Goal: Task Accomplishment & Management: Manage account settings

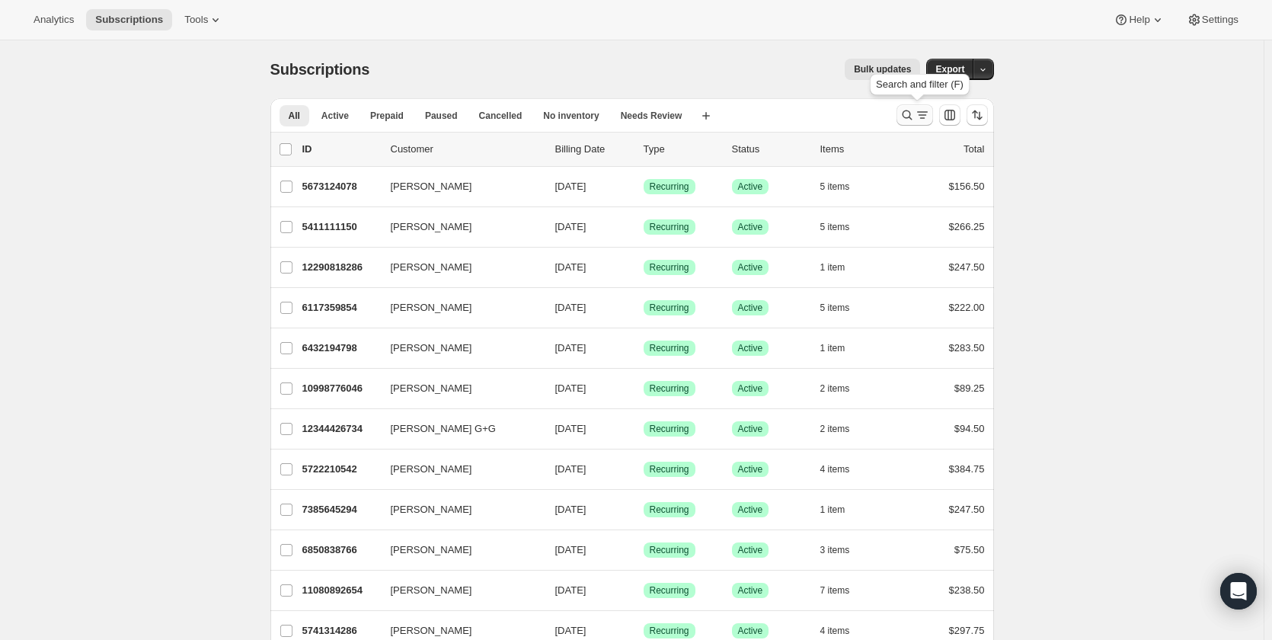
click at [903, 113] on icon "Search and filter results" at bounding box center [906, 114] width 15 height 15
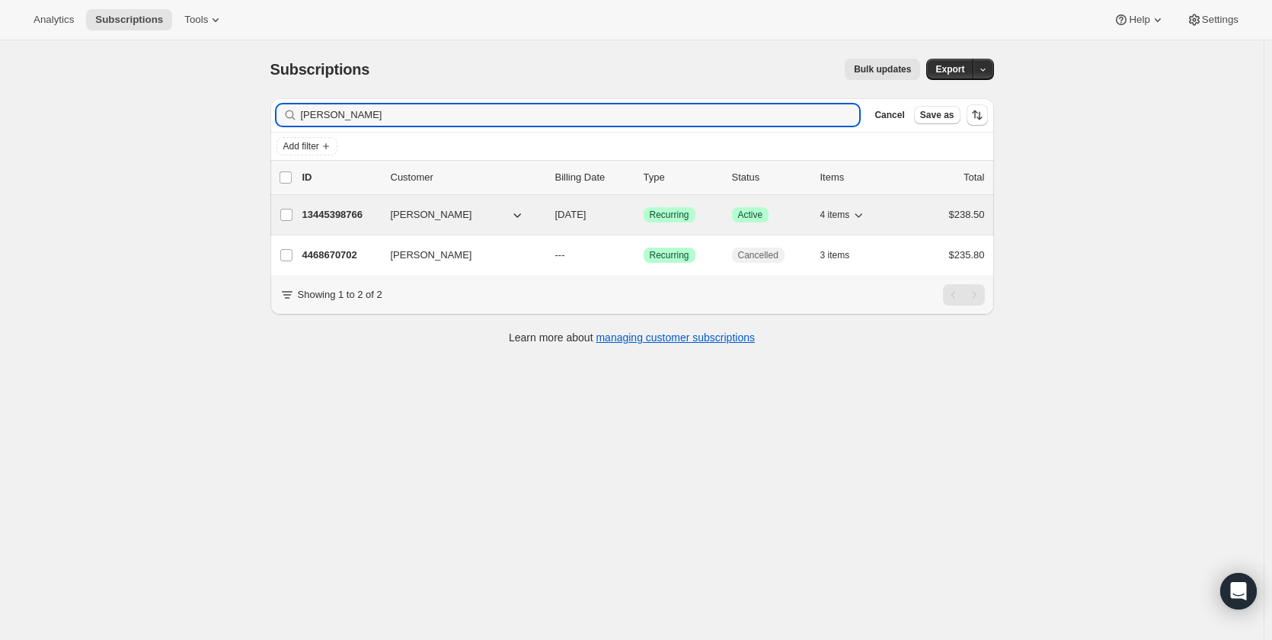
type input "hanna"
click at [370, 213] on p "13445398766" at bounding box center [340, 214] width 76 height 15
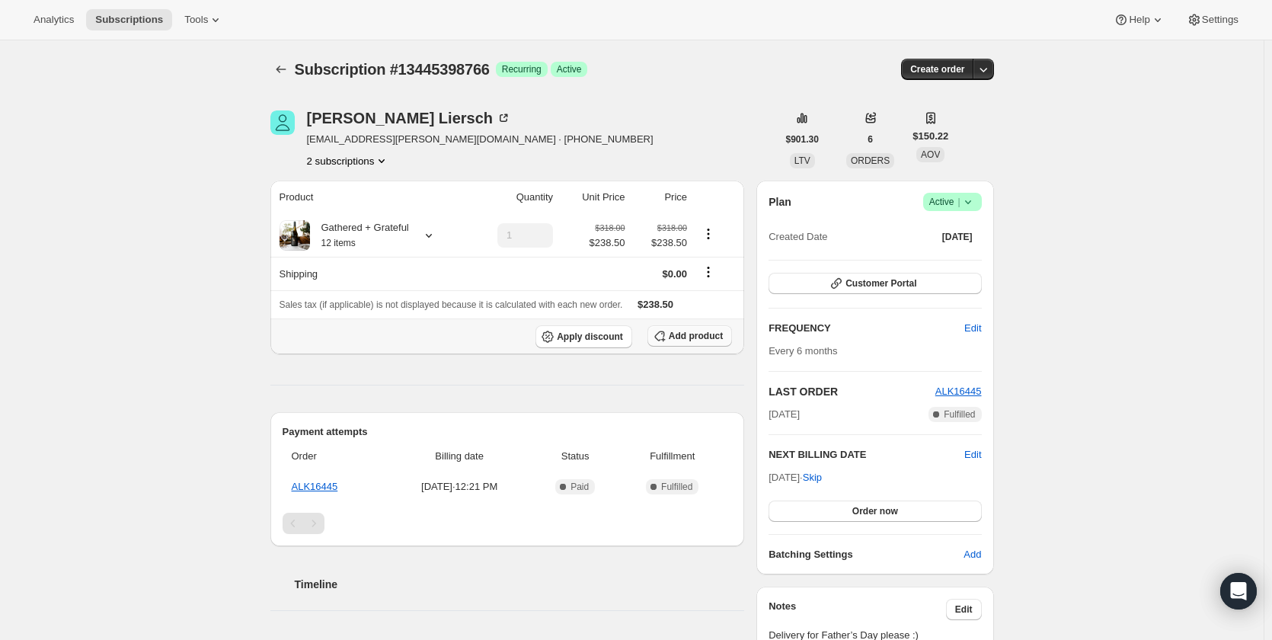
click at [692, 339] on span "Add product" at bounding box center [696, 336] width 54 height 12
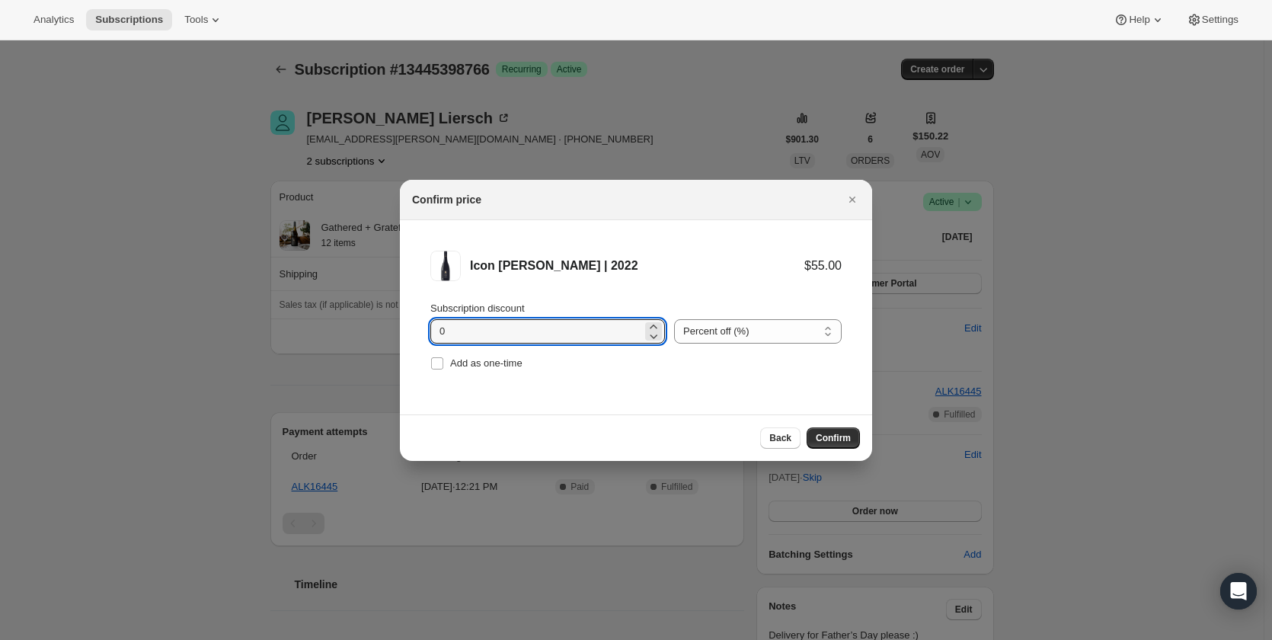
drag, startPoint x: 543, startPoint y: 329, endPoint x: 395, endPoint y: 329, distance: 147.8
type input "25"
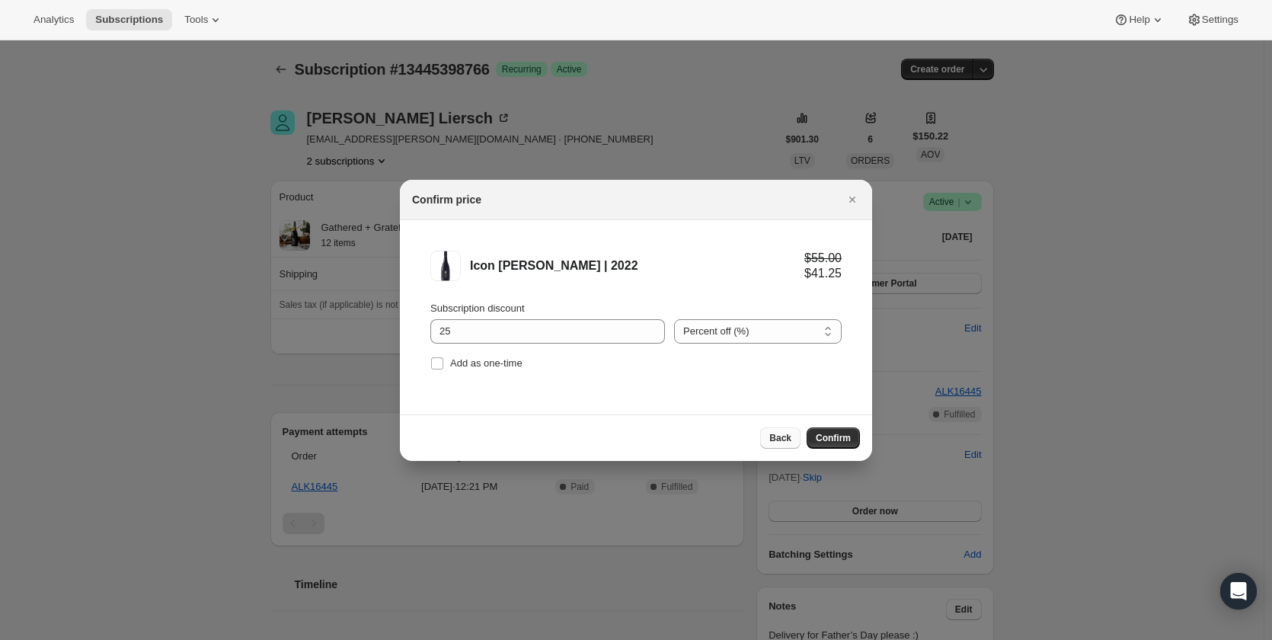
click at [778, 438] on span "Back" at bounding box center [780, 438] width 22 height 12
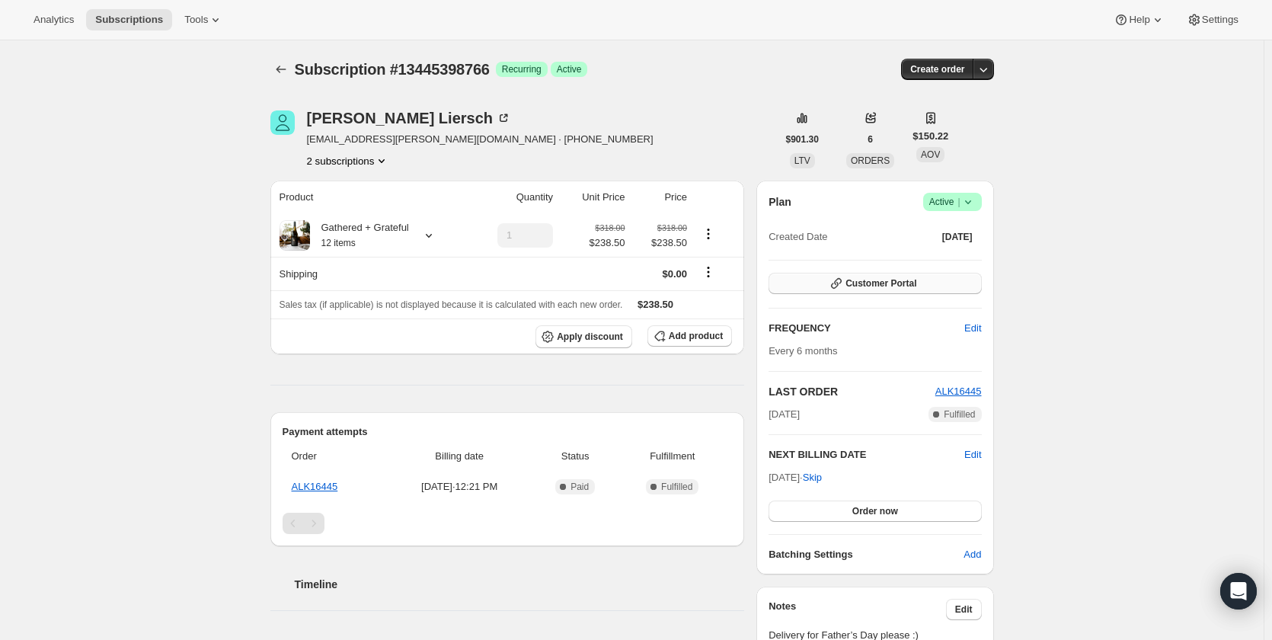
click at [907, 280] on span "Customer Portal" at bounding box center [880, 283] width 71 height 12
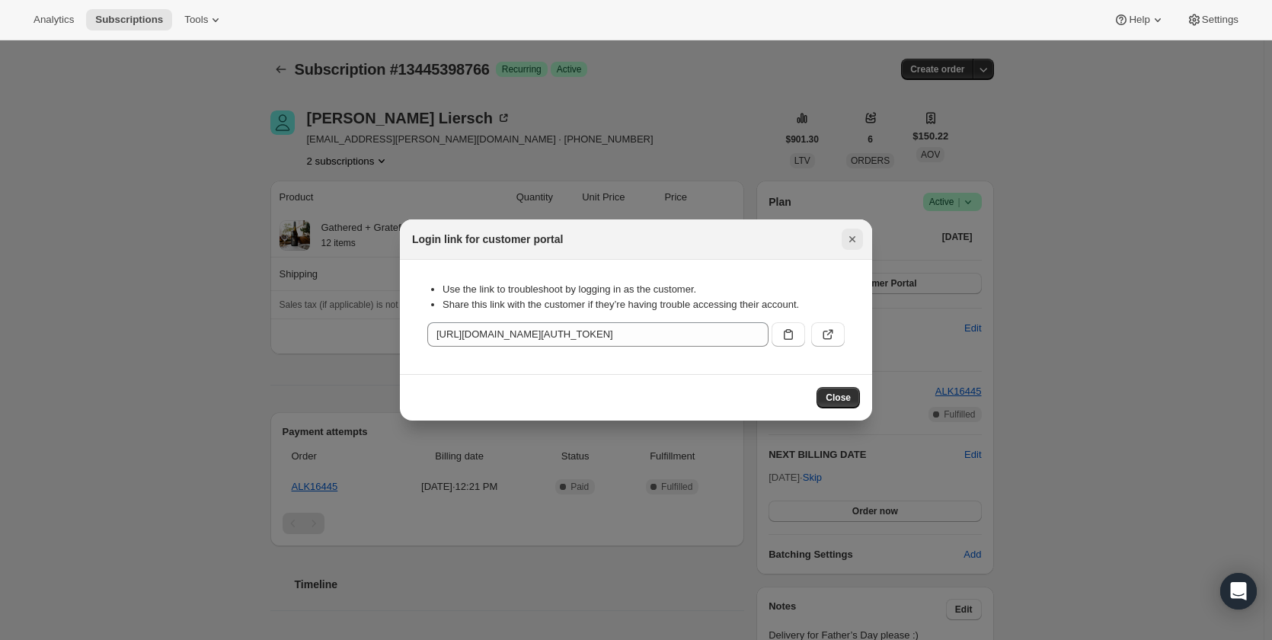
click at [851, 245] on icon "Close" at bounding box center [852, 239] width 15 height 15
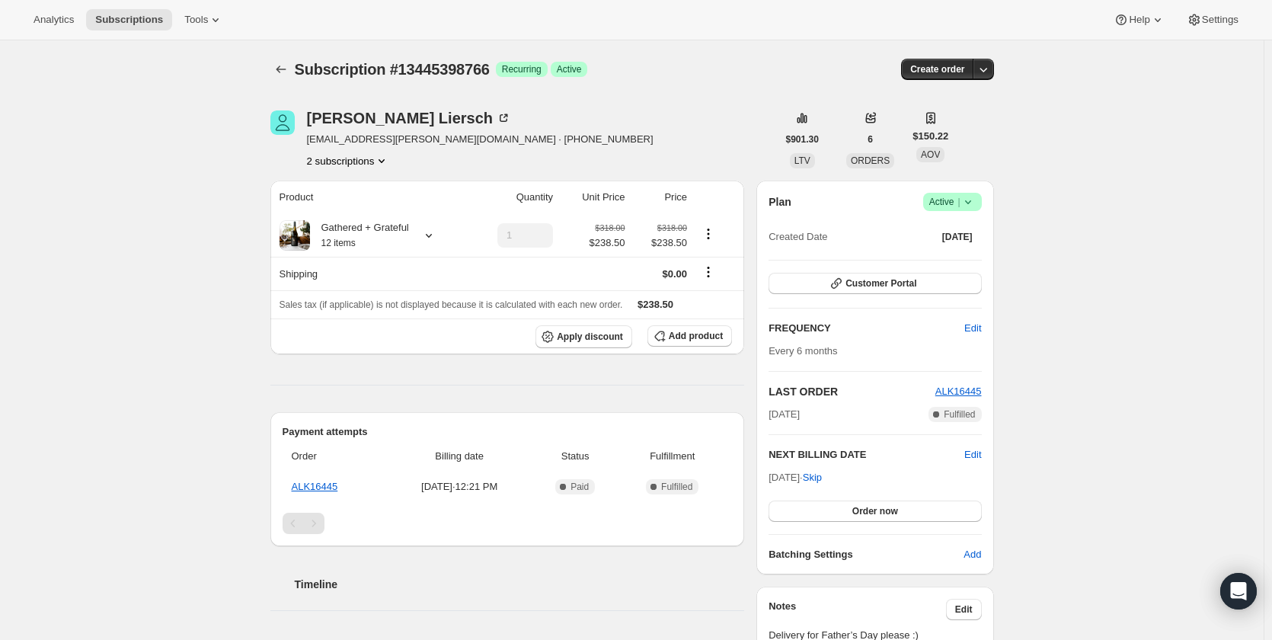
click at [304, 78] on span "Subscription #13445398766" at bounding box center [392, 69] width 195 height 17
click at [288, 72] on icon "Subscriptions" at bounding box center [280, 69] width 15 height 15
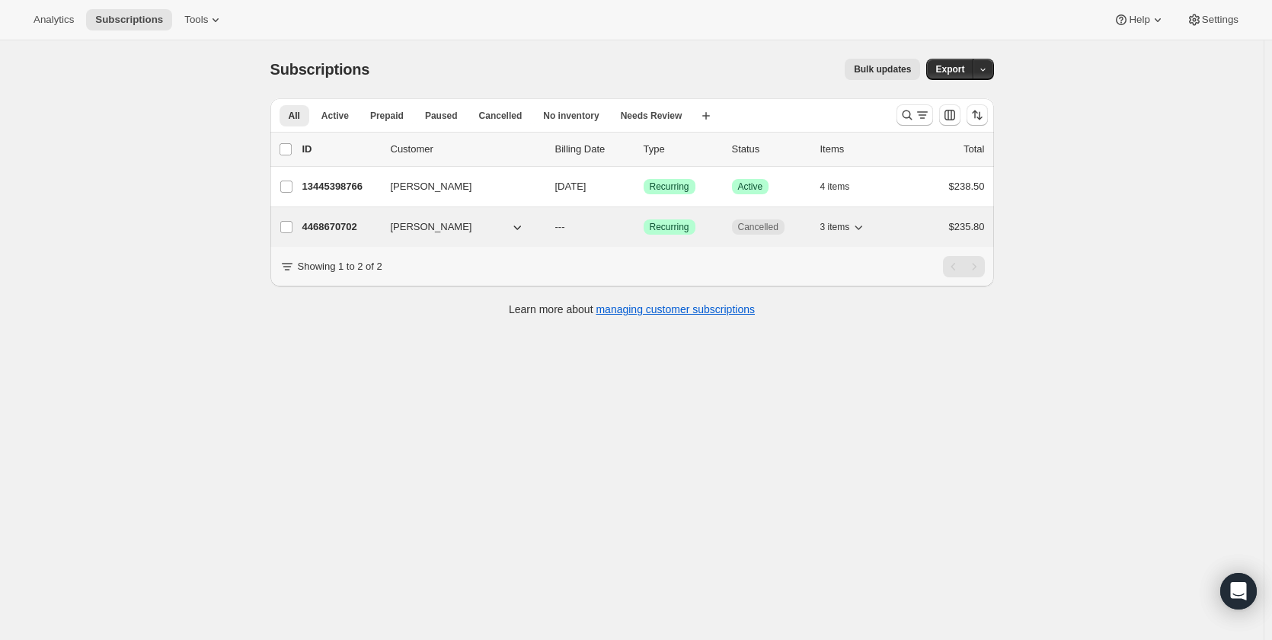
click at [850, 230] on span "3 items" at bounding box center [835, 227] width 30 height 12
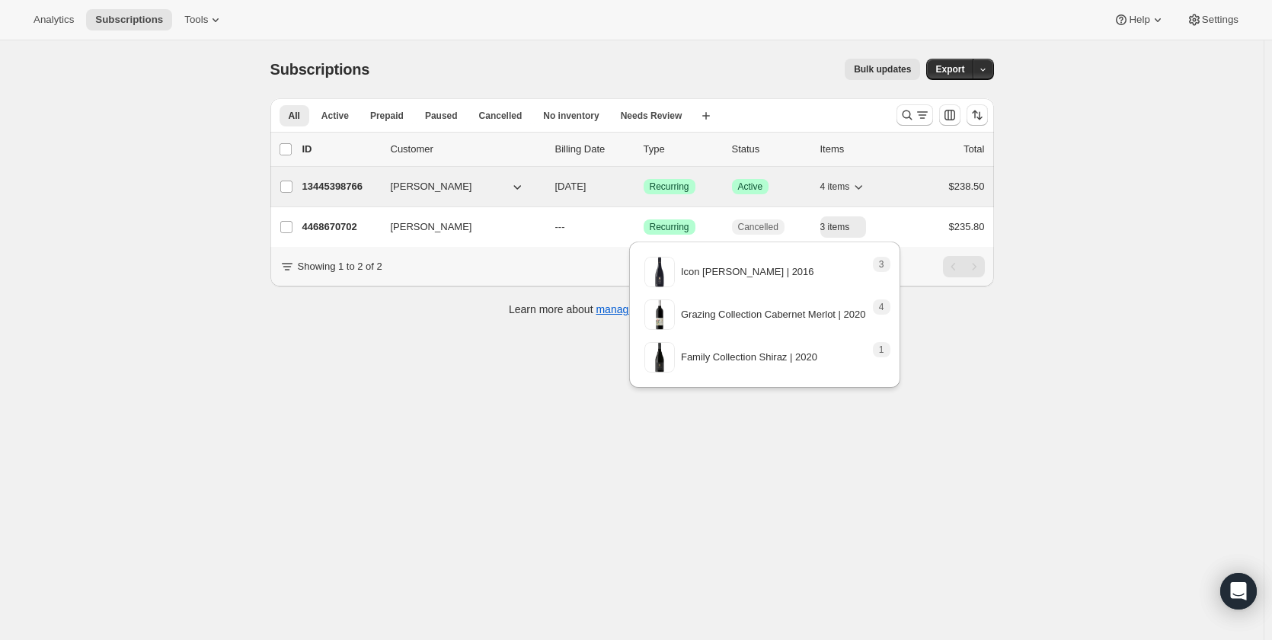
click at [467, 176] on div "13445398766 Hanna Liersch 02/25/2026 Success Recurring Success Active 4 items $…" at bounding box center [643, 186] width 682 height 21
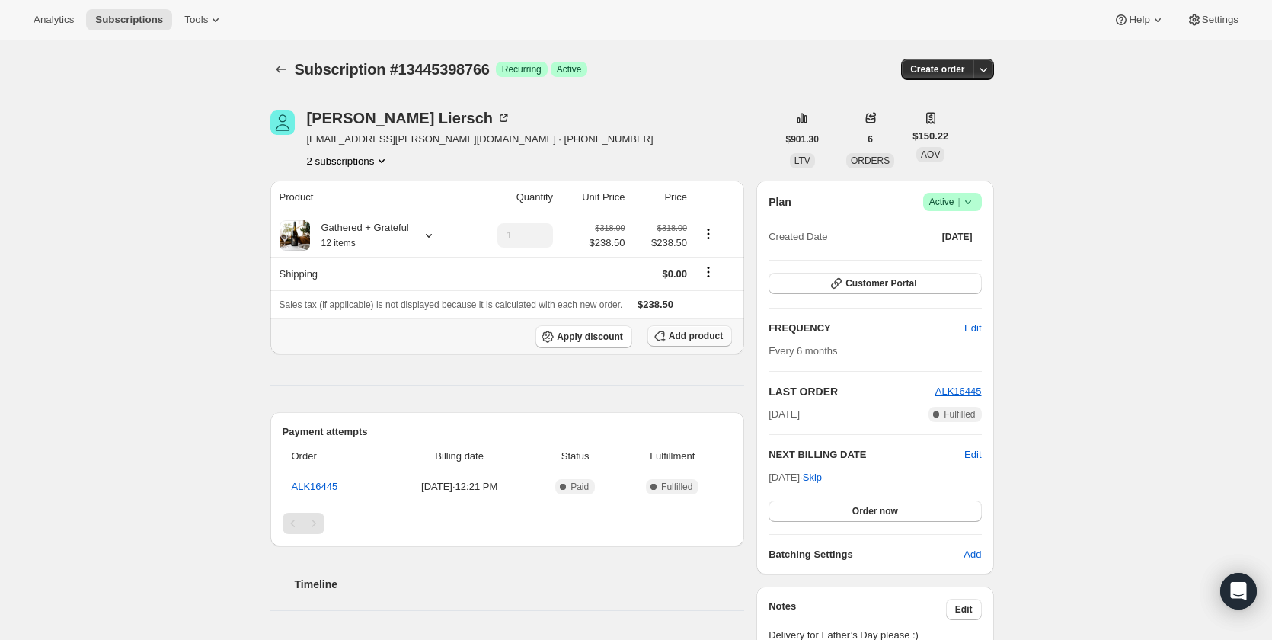
click at [714, 337] on span "Add product" at bounding box center [696, 336] width 54 height 12
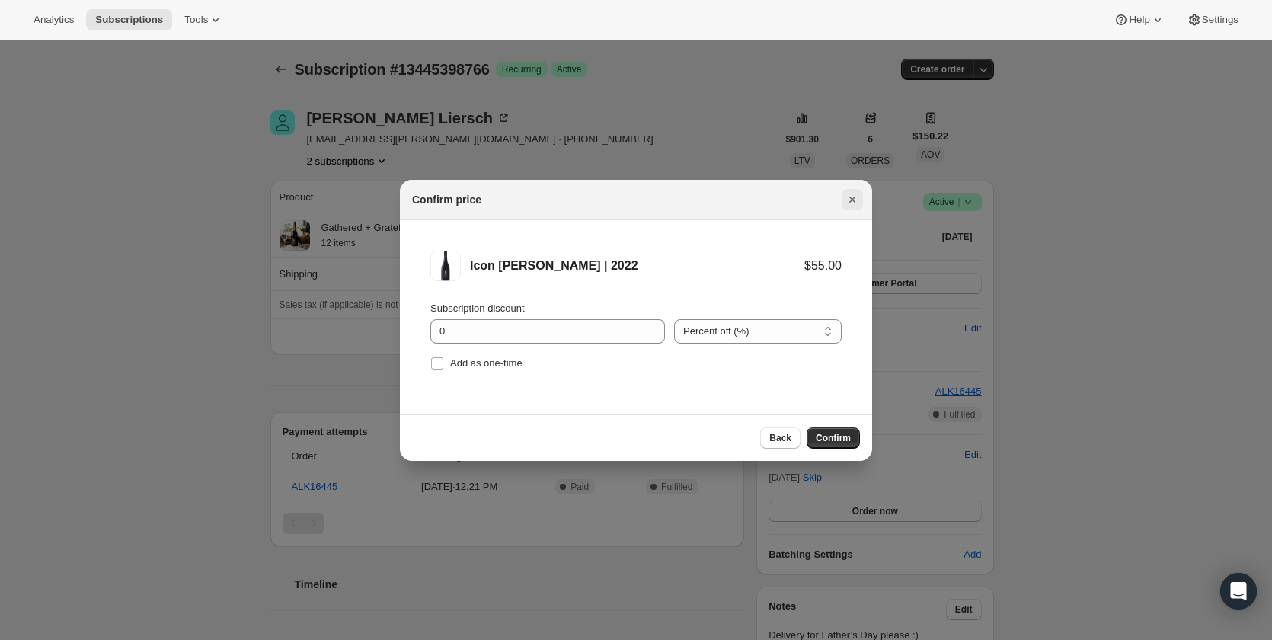
click at [847, 201] on icon "Close" at bounding box center [852, 199] width 15 height 15
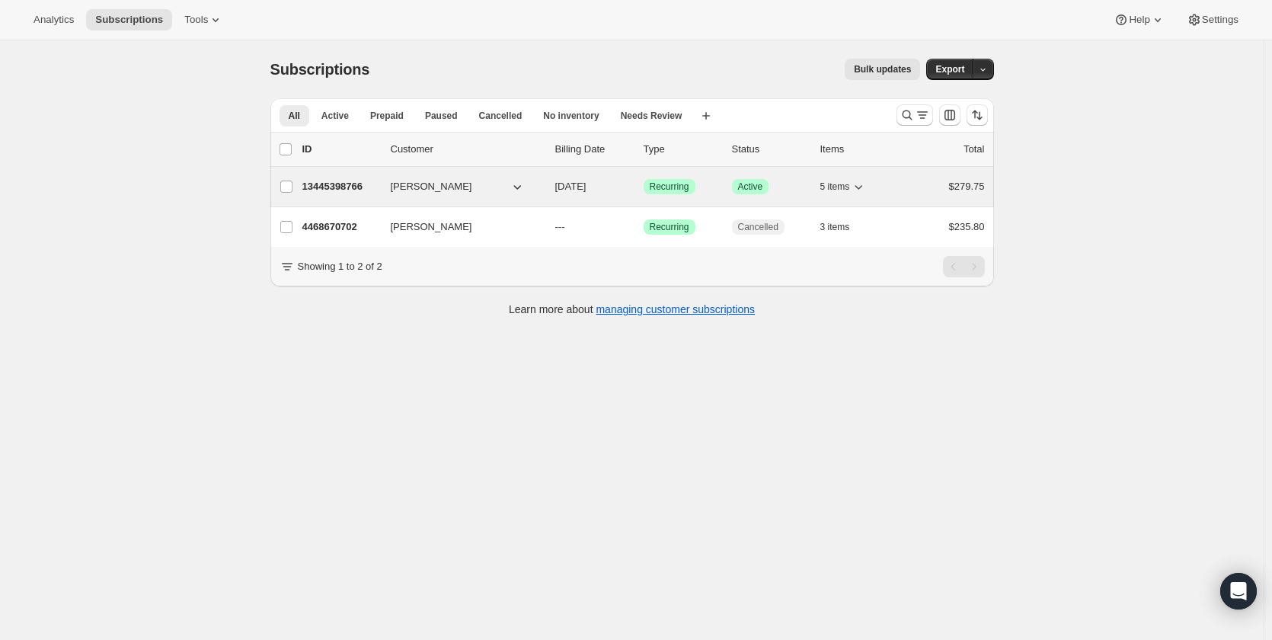
click at [519, 190] on icon "button" at bounding box center [517, 186] width 15 height 15
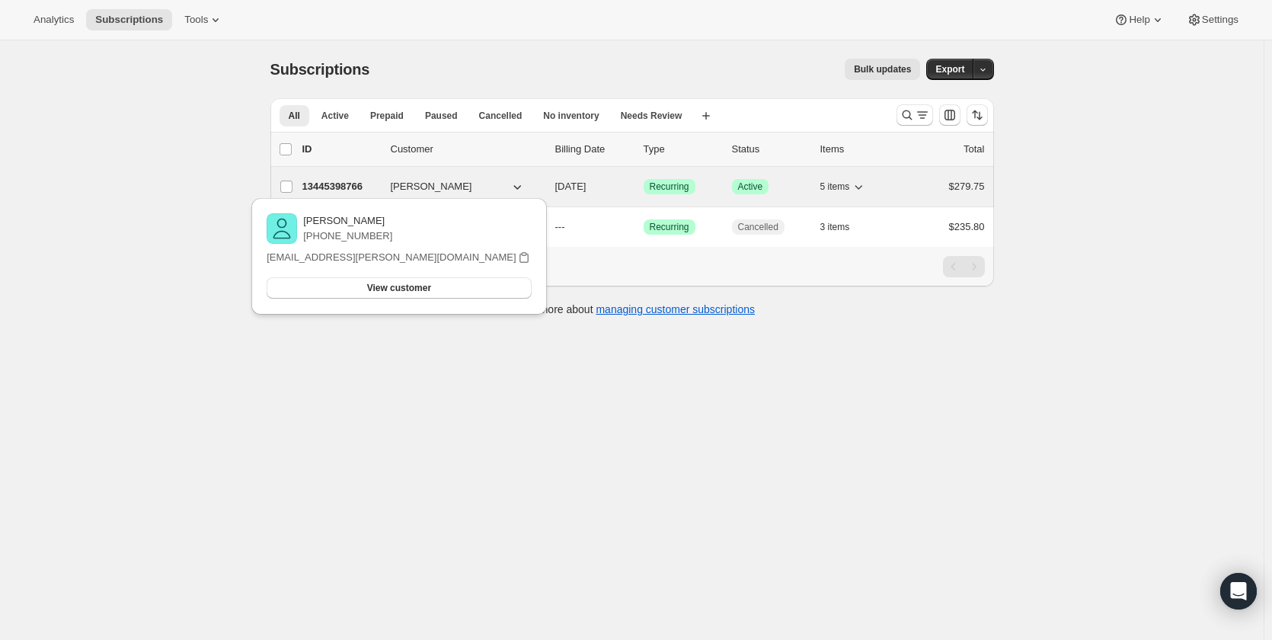
click at [473, 190] on button "[PERSON_NAME]" at bounding box center [458, 186] width 152 height 24
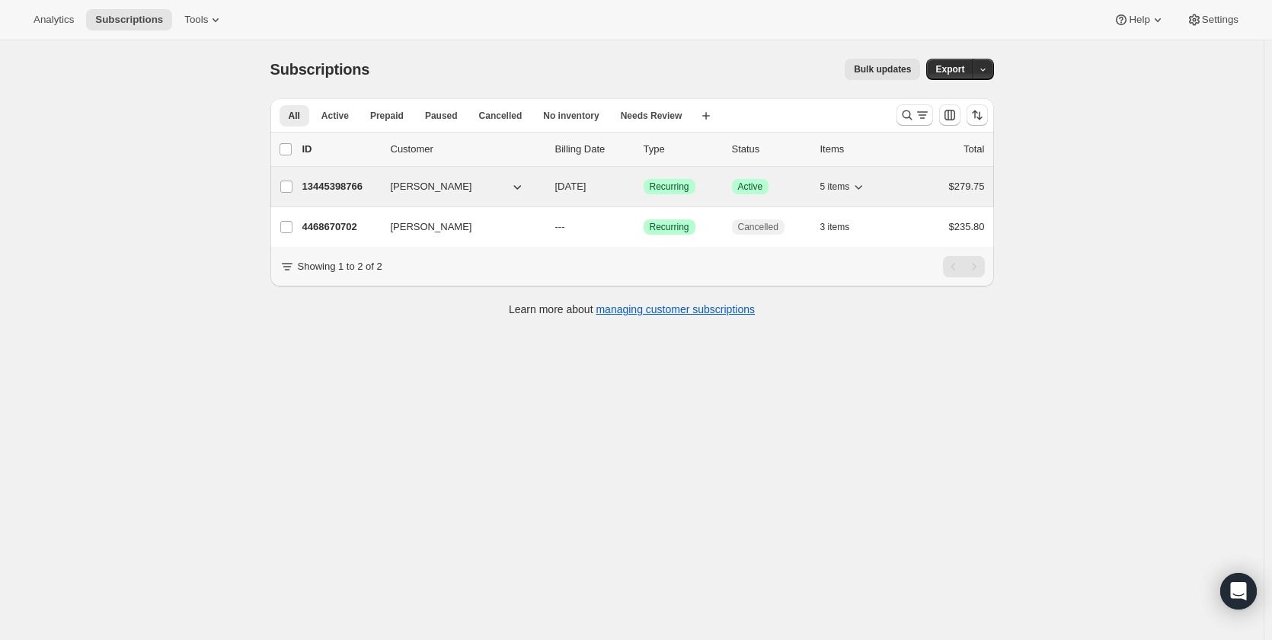
click at [369, 191] on p "13445398766" at bounding box center [340, 186] width 76 height 15
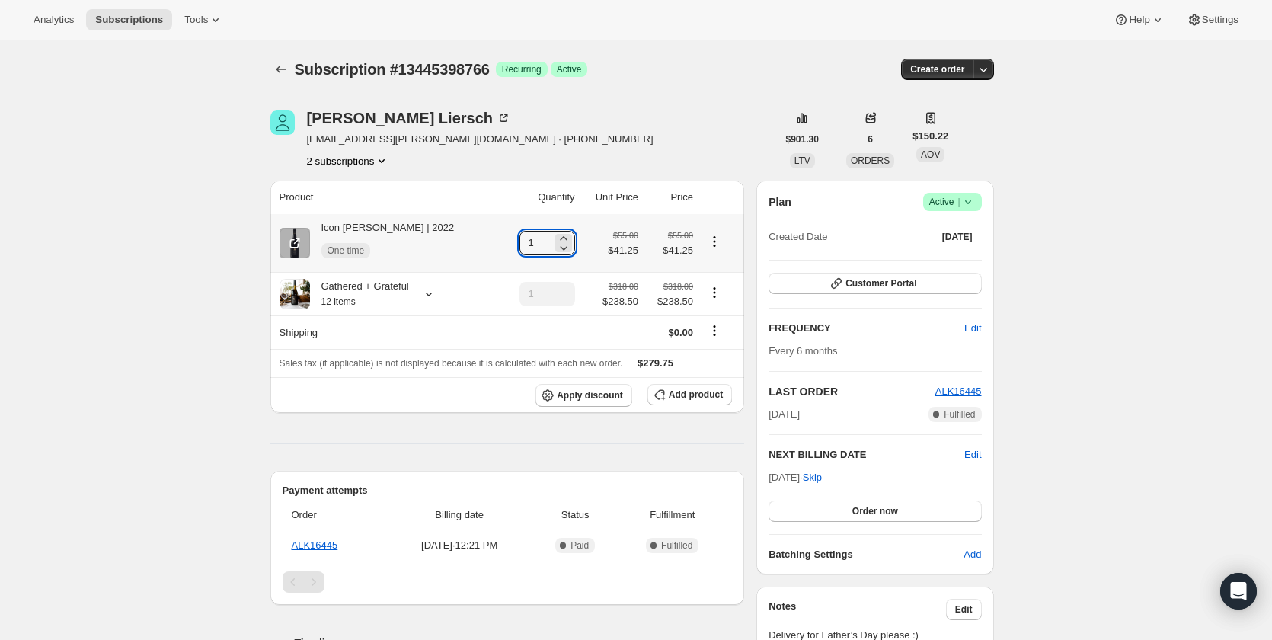
drag, startPoint x: 545, startPoint y: 238, endPoint x: 493, endPoint y: 241, distance: 52.7
click at [500, 241] on td "1" at bounding box center [539, 243] width 79 height 58
type input "3"
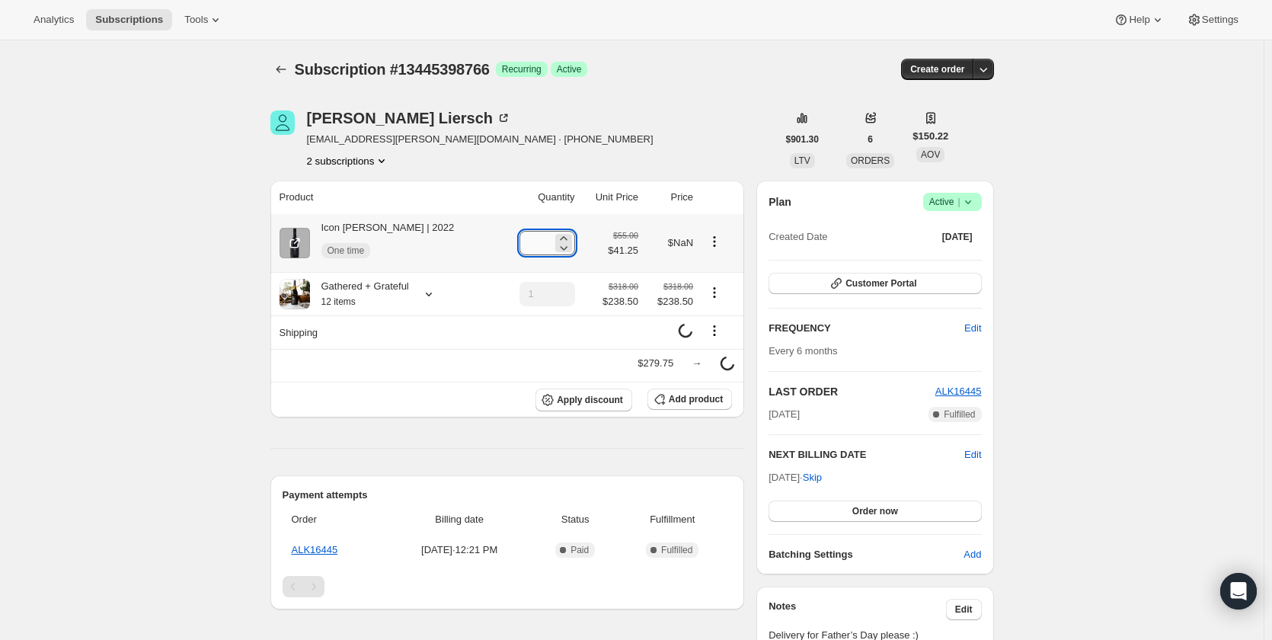
type input "1"
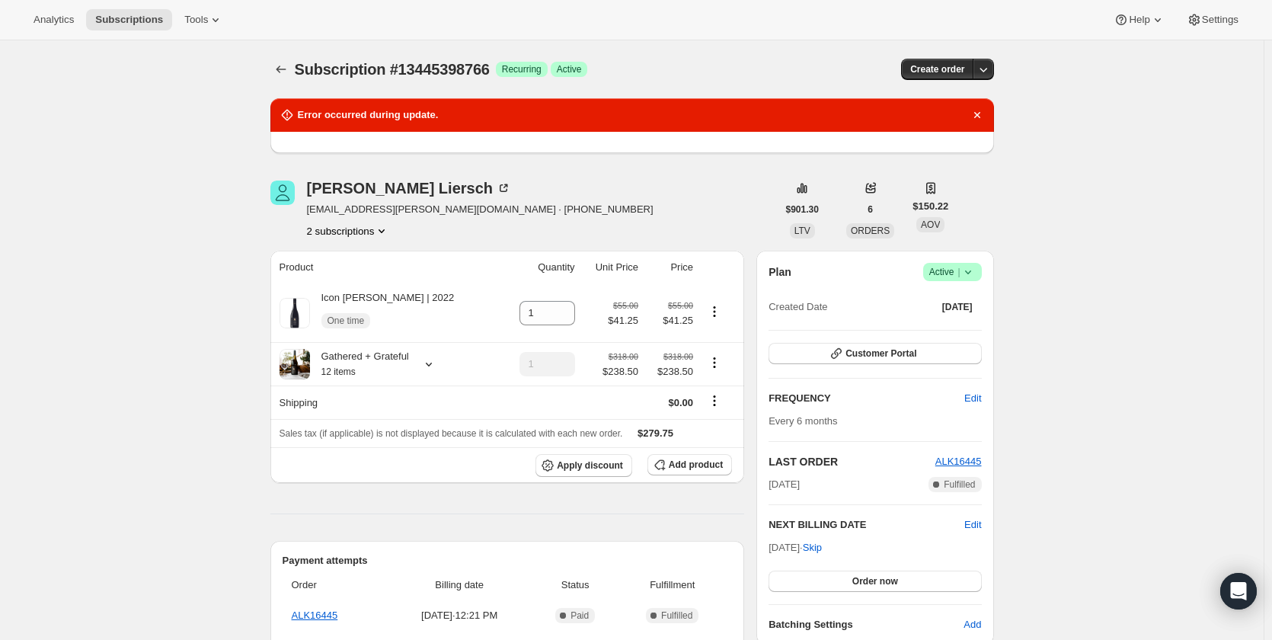
click at [163, 167] on div "Subscription #13445398766. This page is ready Subscription #13445398766 Success…" at bounding box center [632, 550] width 1264 height 1021
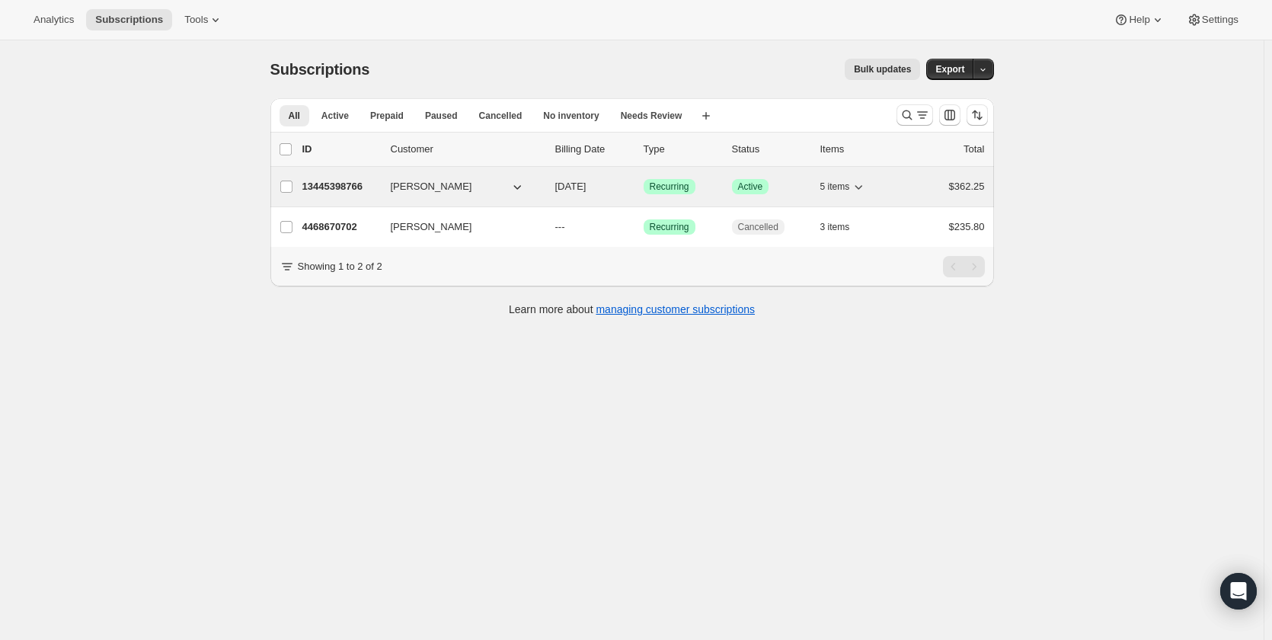
click at [485, 191] on button "[PERSON_NAME]" at bounding box center [458, 186] width 152 height 24
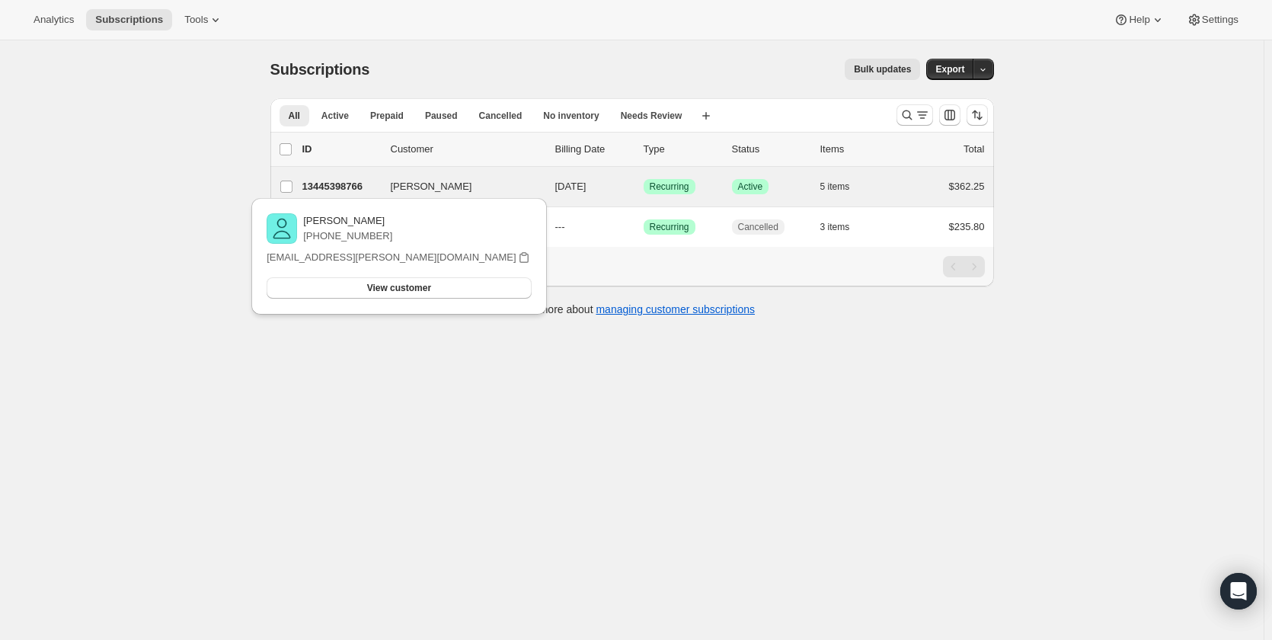
click at [375, 174] on div "Hanna Liersch 13445398766 Hanna Liersch 02/25/2026 Success Recurring Success Ac…" at bounding box center [632, 187] width 724 height 40
click at [388, 192] on div "13445398766 Hanna Liersch 02/25/2026 Success Recurring Success Active 5 items $…" at bounding box center [643, 186] width 682 height 21
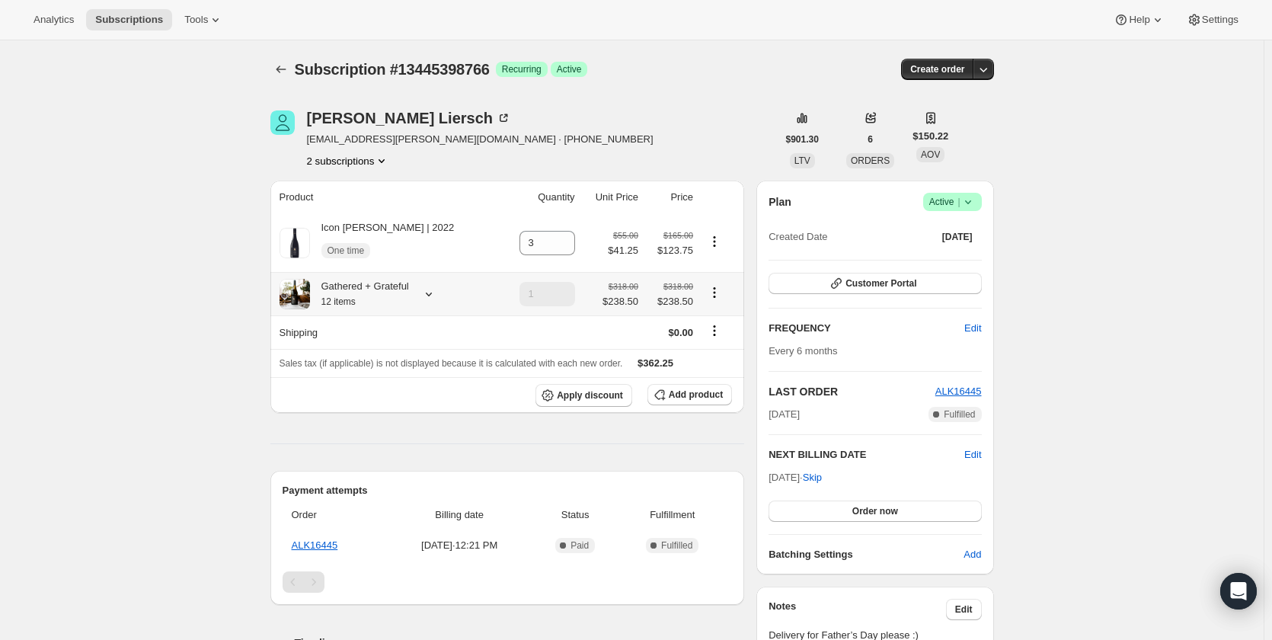
click at [708, 299] on icon "Product actions" at bounding box center [714, 292] width 15 height 15
click at [1118, 304] on div "Subscription #13445398766. This page is ready Subscription #13445398766 Success…" at bounding box center [632, 515] width 1264 height 950
click at [712, 240] on icon "Product actions" at bounding box center [714, 241] width 15 height 15
click at [730, 165] on div "Hanna Liersch liersch.hanna@gmail.com · +61428984228 2 subscriptions" at bounding box center [523, 139] width 506 height 58
click at [930, 514] on button "Order now" at bounding box center [874, 510] width 212 height 21
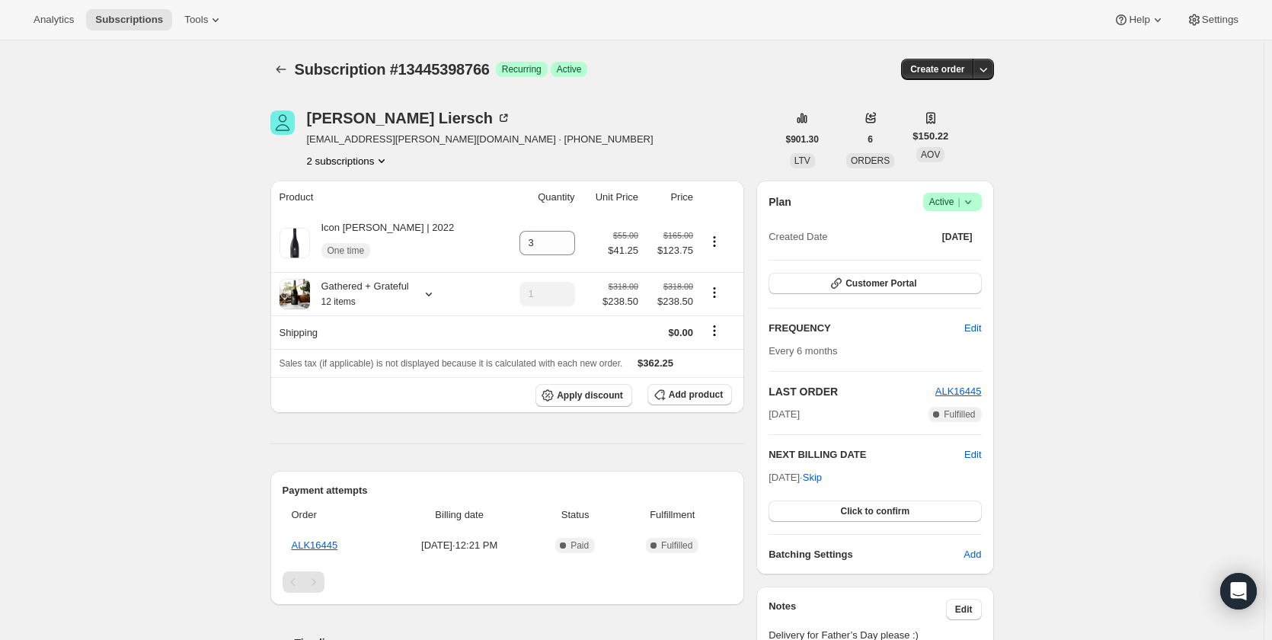
click at [676, 457] on div "Product Quantity Unit Price Price Icon Jarrah Shiraz | 2022 One time 3 $55.00 $…" at bounding box center [507, 538] width 474 height 714
click at [573, 395] on span "Apply discount" at bounding box center [590, 395] width 66 height 12
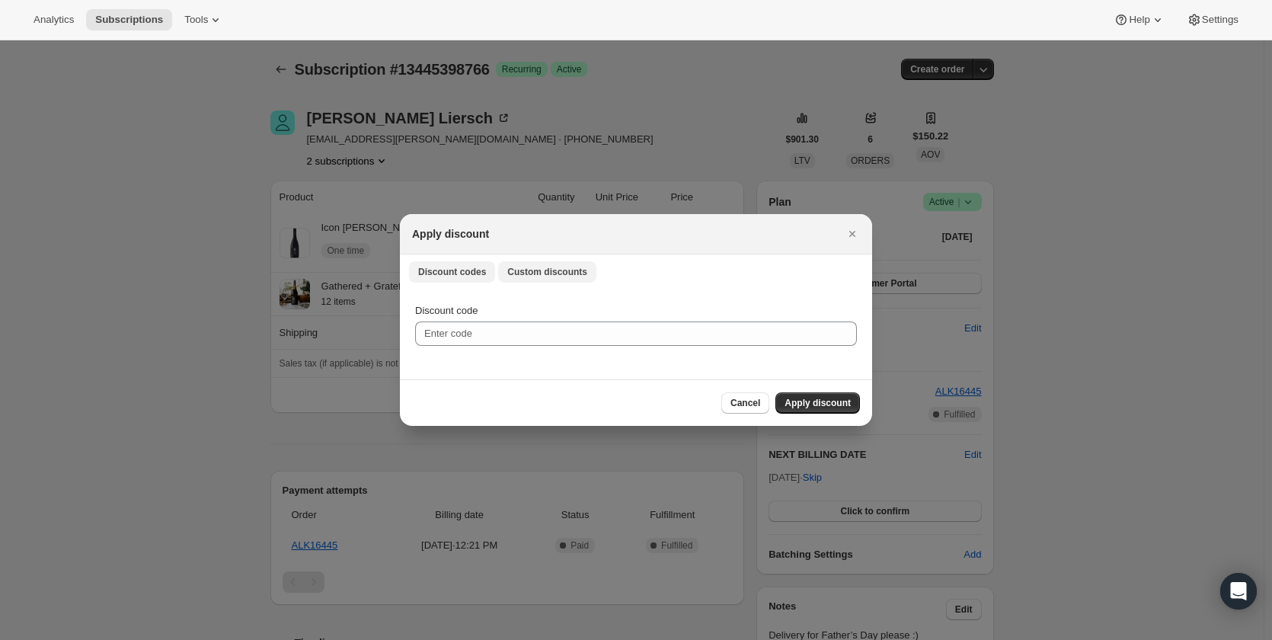
click at [548, 271] on span "Custom discounts" at bounding box center [547, 272] width 80 height 12
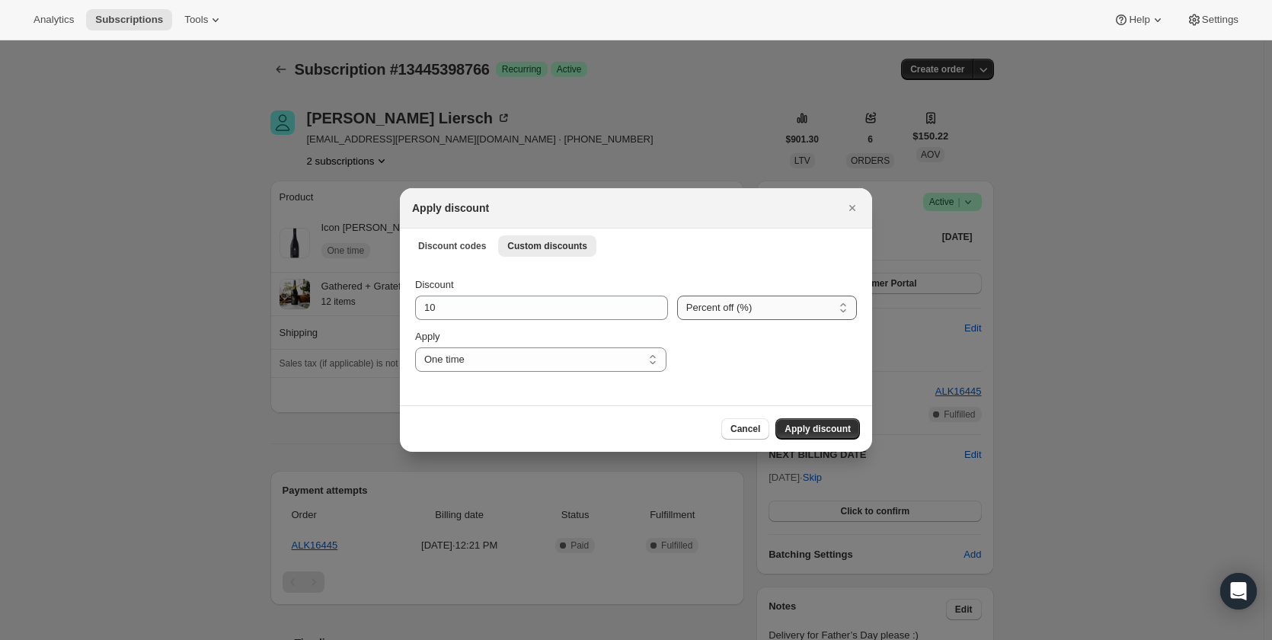
click at [787, 316] on select "Percent off (%) Amount off ($)" at bounding box center [767, 308] width 180 height 24
select select "fixed"
click at [677, 296] on select "Percent off (%) Amount off ($)" at bounding box center [767, 308] width 180 height 24
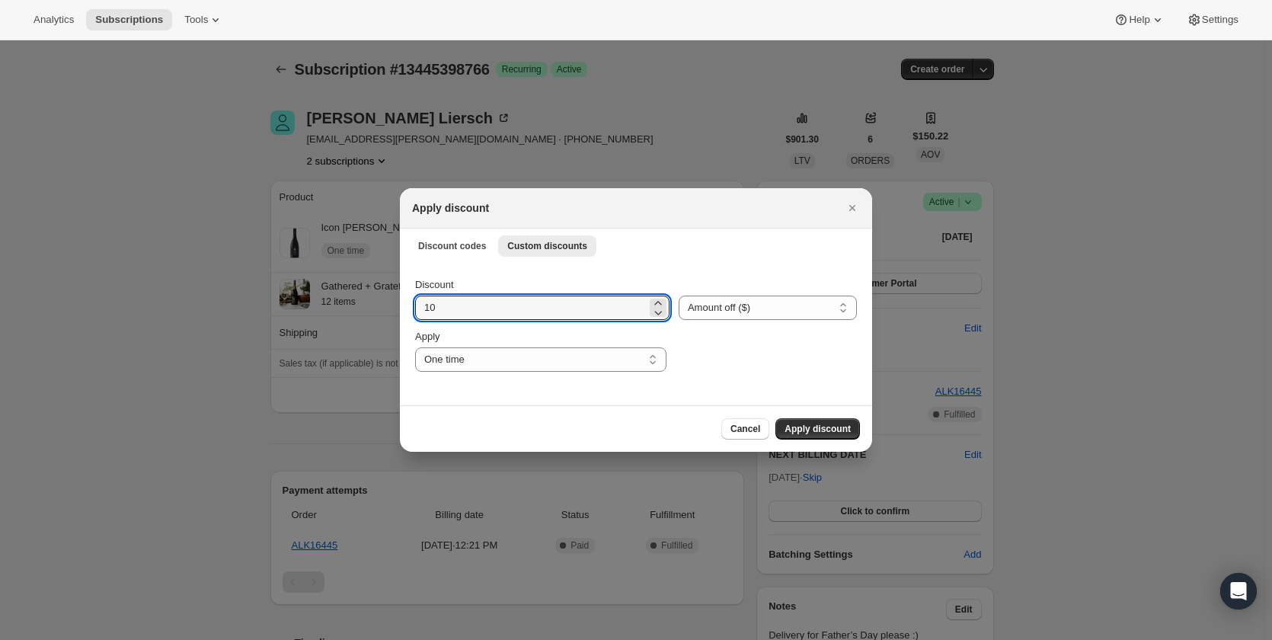
drag, startPoint x: 455, startPoint y: 311, endPoint x: 359, endPoint y: 303, distance: 95.5
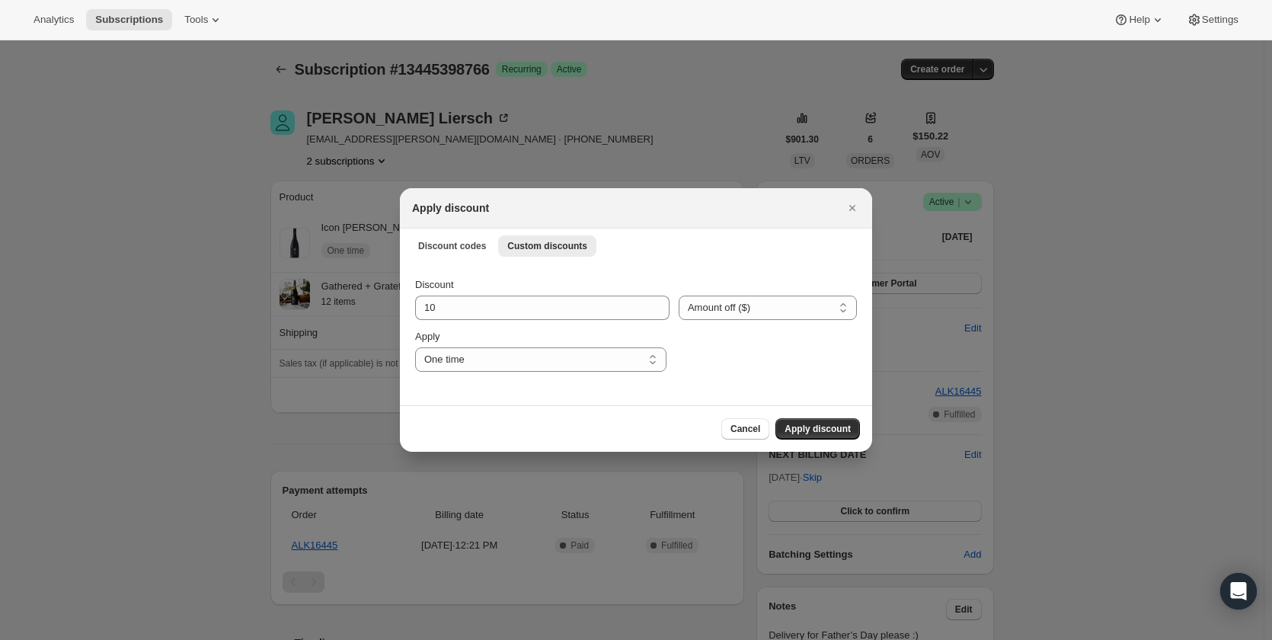
drag, startPoint x: 736, startPoint y: 192, endPoint x: 746, endPoint y: 222, distance: 32.0
click at [746, 222] on div "Apply discount" at bounding box center [636, 208] width 472 height 40
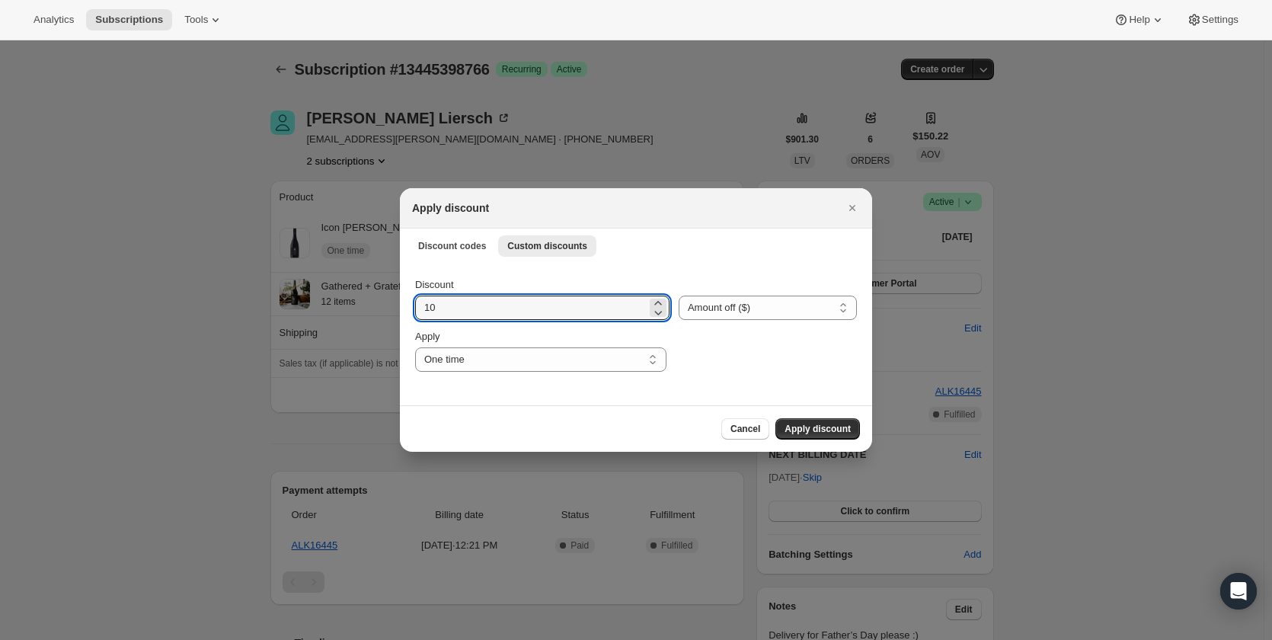
drag, startPoint x: 489, startPoint y: 319, endPoint x: 286, endPoint y: 272, distance: 208.0
type input "238.50"
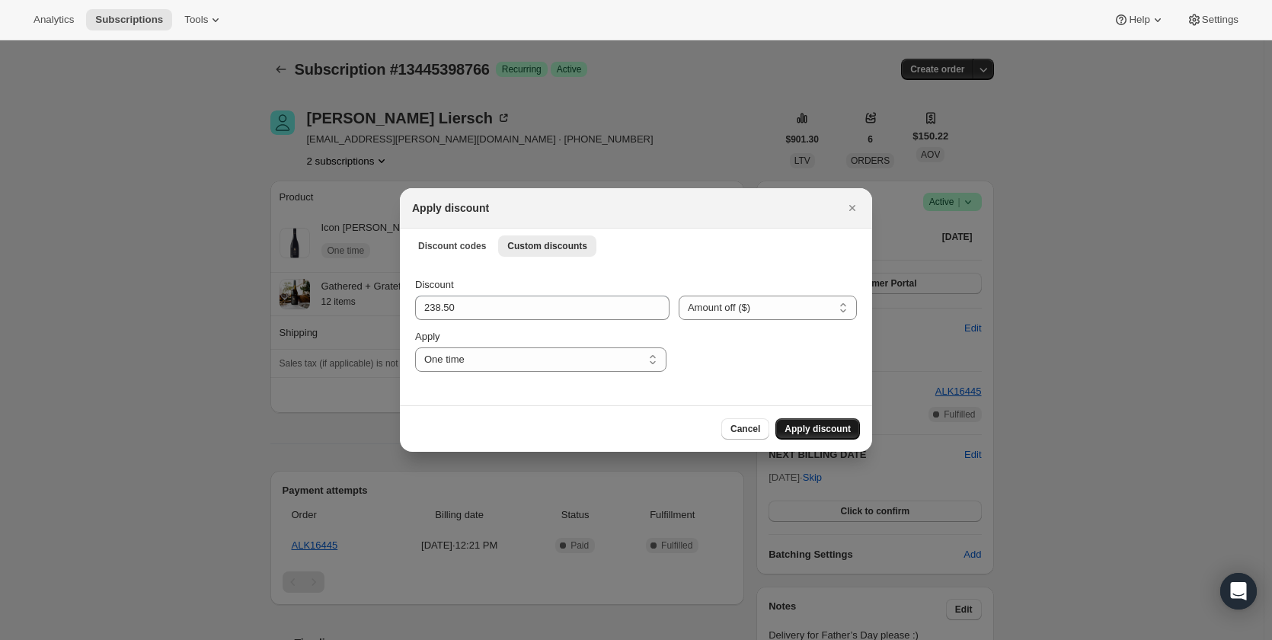
click at [847, 426] on span "Apply discount" at bounding box center [817, 429] width 66 height 12
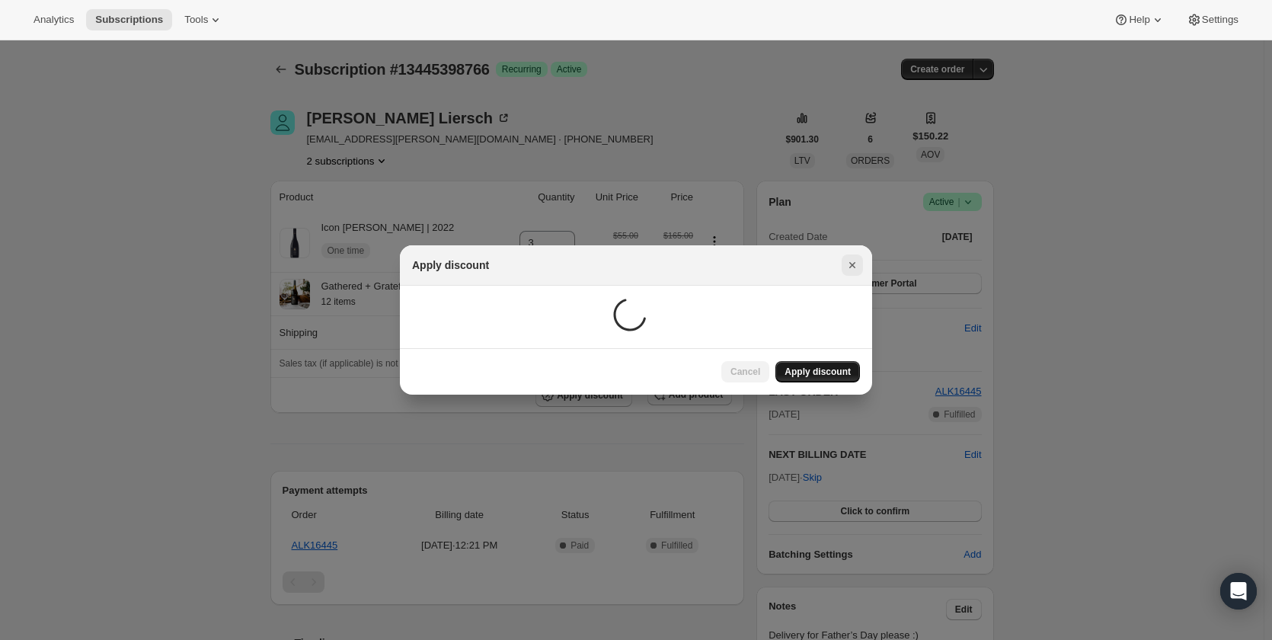
click at [848, 264] on icon "Close" at bounding box center [852, 264] width 15 height 15
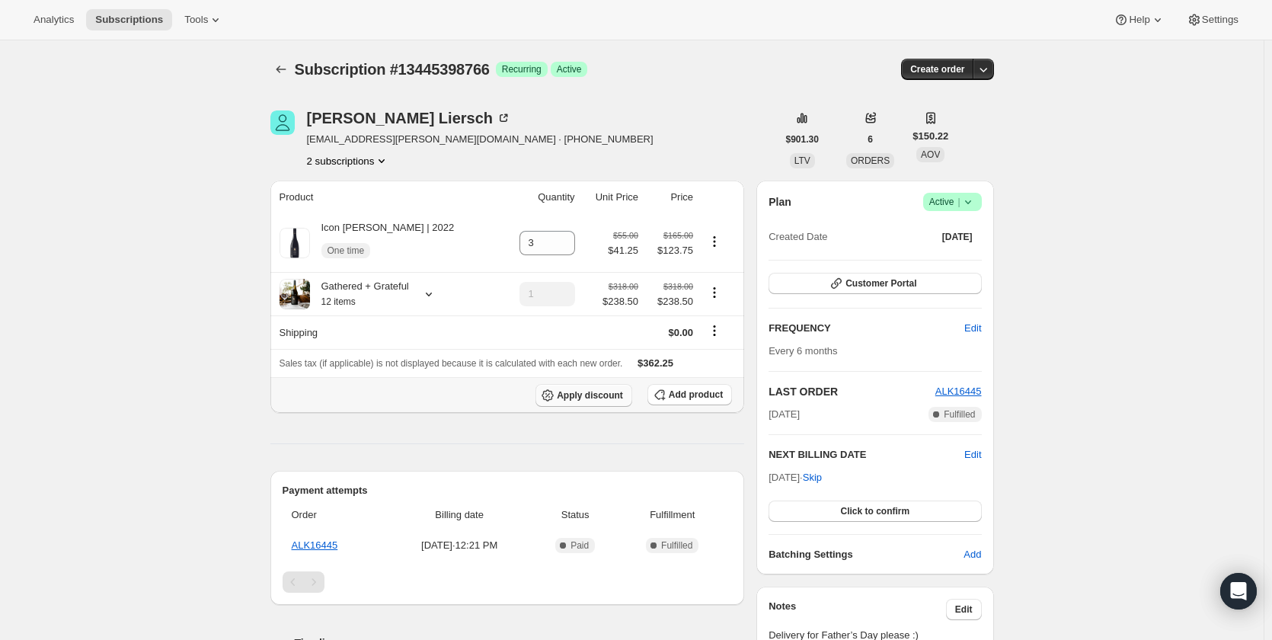
click at [616, 395] on span "Apply discount" at bounding box center [590, 395] width 66 height 12
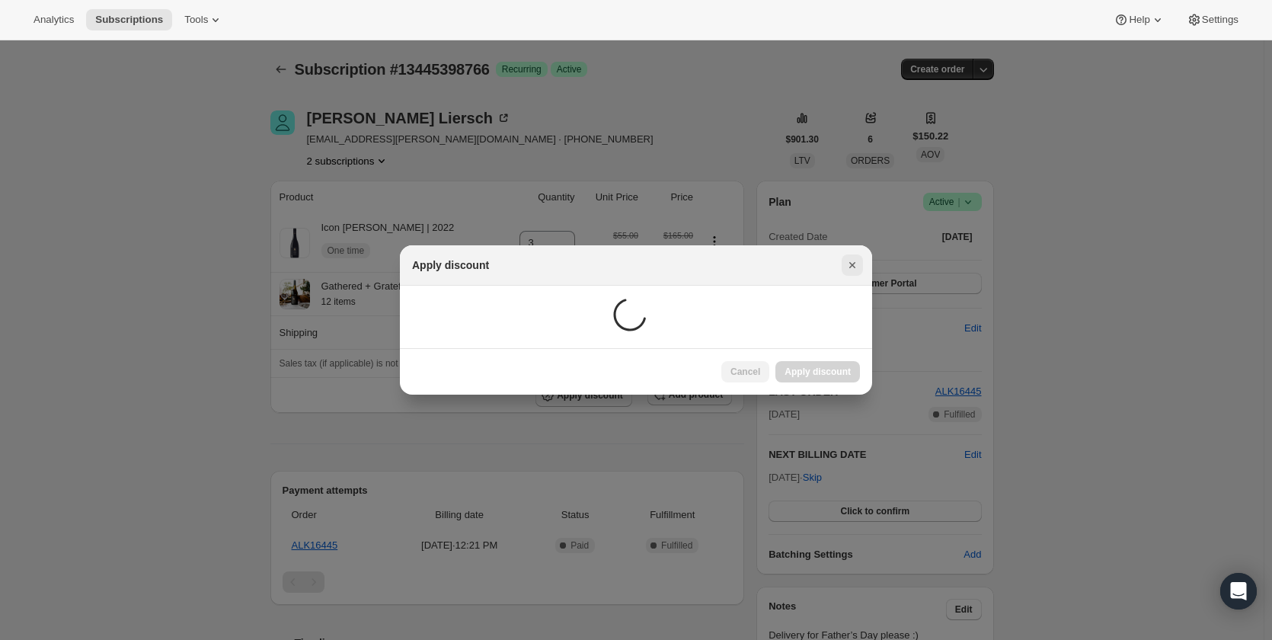
click at [851, 264] on icon "Close" at bounding box center [852, 265] width 6 height 6
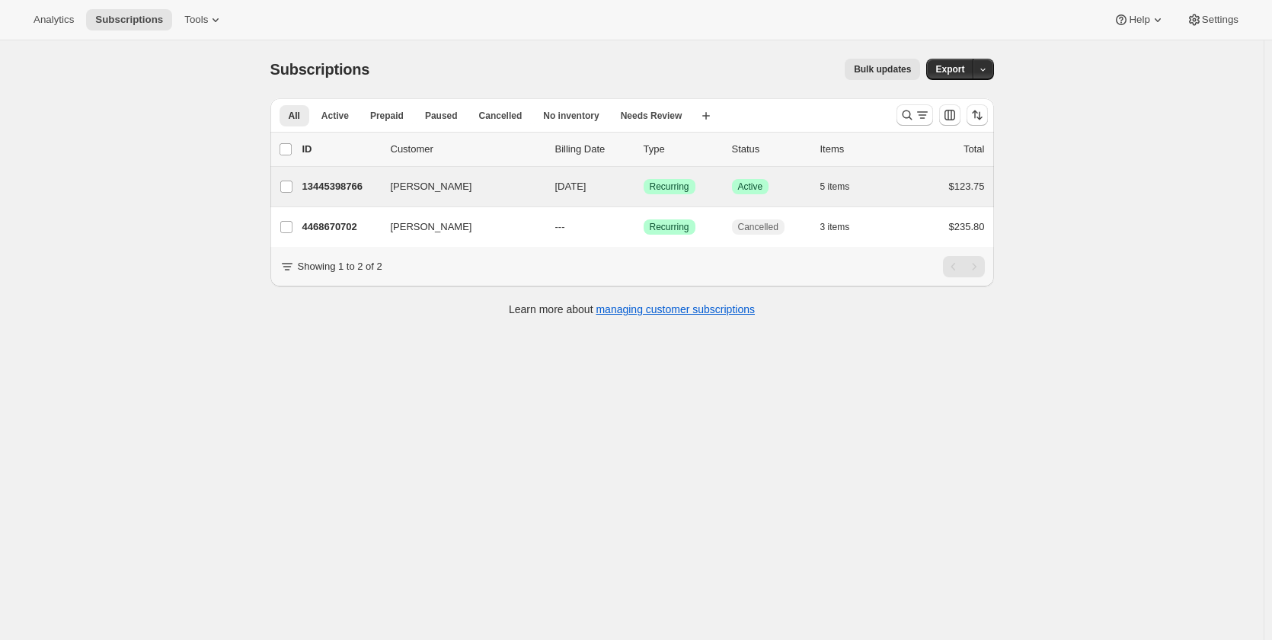
click at [493, 199] on div "[PERSON_NAME] 13445398766 [PERSON_NAME] [DATE] Success Recurring Success Active…" at bounding box center [632, 187] width 724 height 40
click at [375, 187] on p "13445398766" at bounding box center [340, 186] width 76 height 15
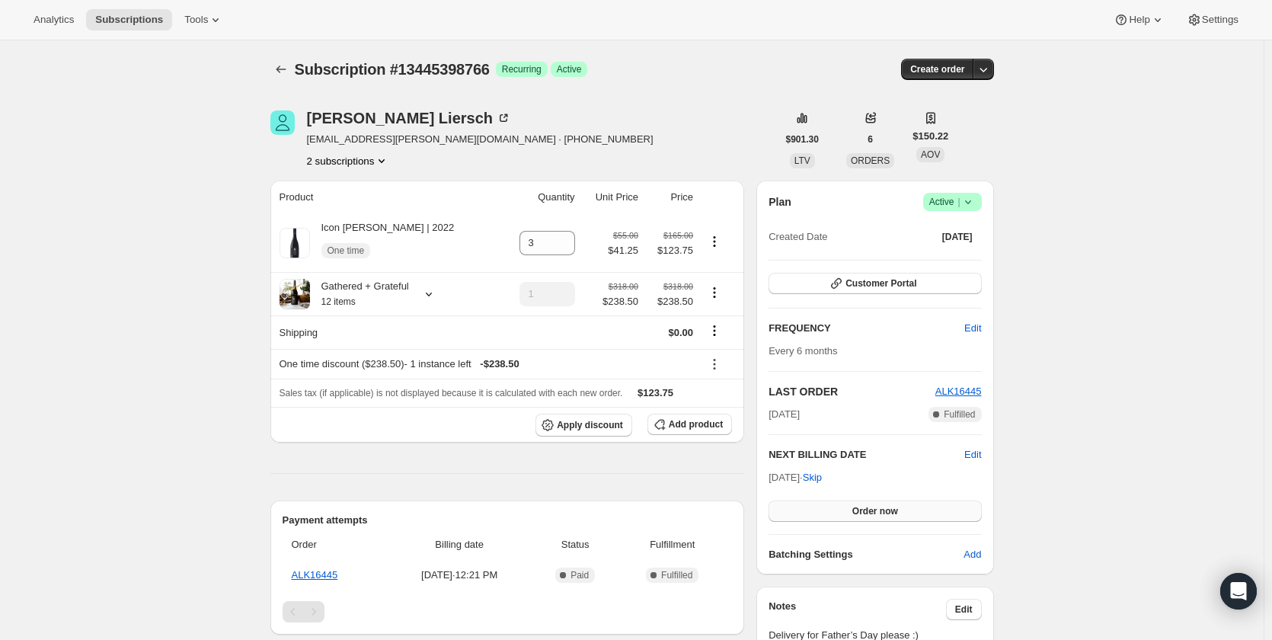
click at [932, 506] on button "Order now" at bounding box center [874, 510] width 212 height 21
click at [932, 506] on button "Click to confirm" at bounding box center [874, 510] width 212 height 21
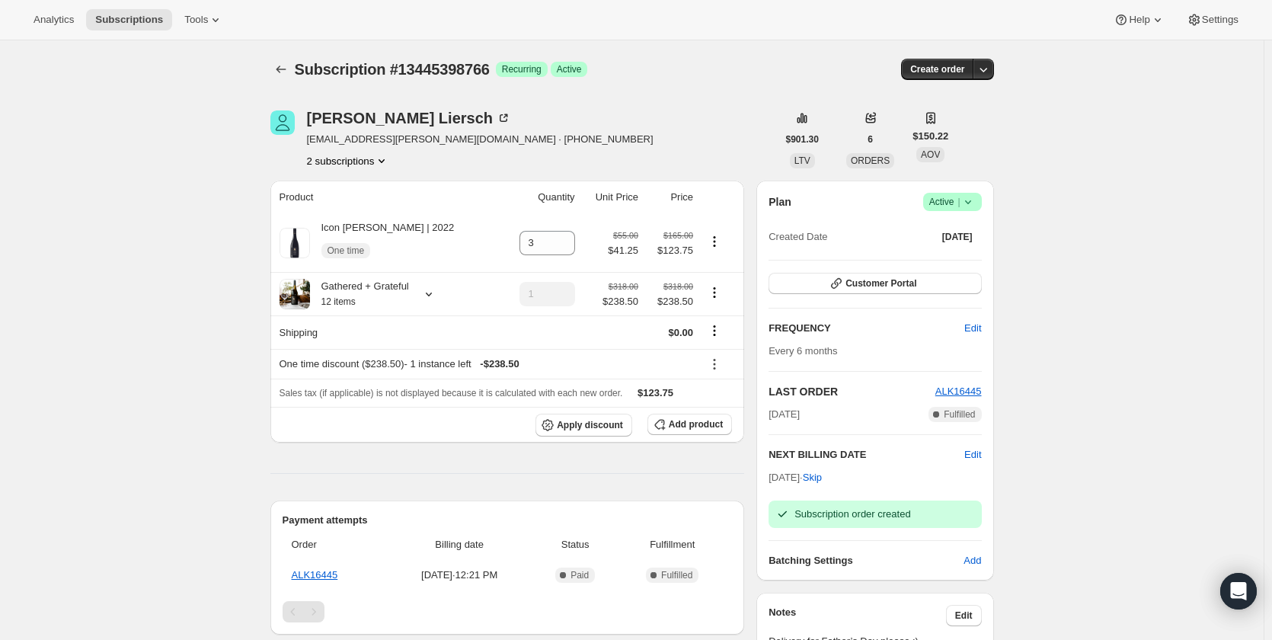
click at [1110, 322] on div "Subscription #13445398766. This page is ready Subscription #13445398766 Success…" at bounding box center [632, 518] width 1264 height 957
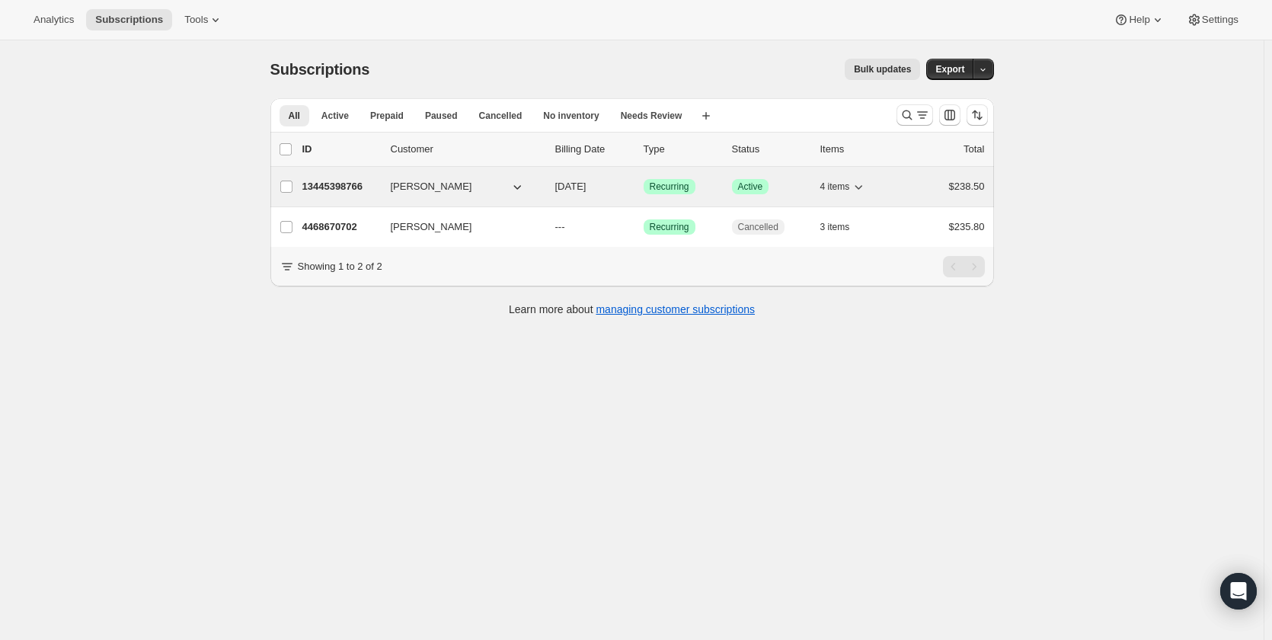
click at [485, 187] on button "[PERSON_NAME]" at bounding box center [458, 186] width 152 height 24
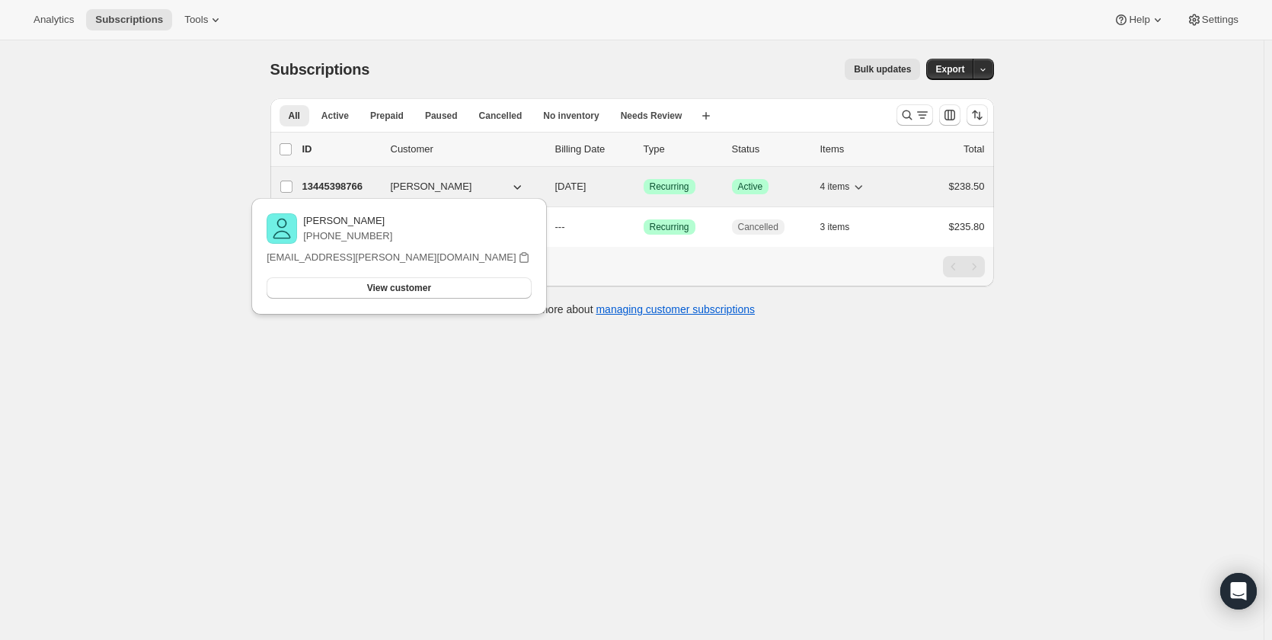
click at [331, 178] on div "13445398766 [PERSON_NAME] [DATE] Success Recurring Success Active 4 items $238.…" at bounding box center [643, 186] width 682 height 21
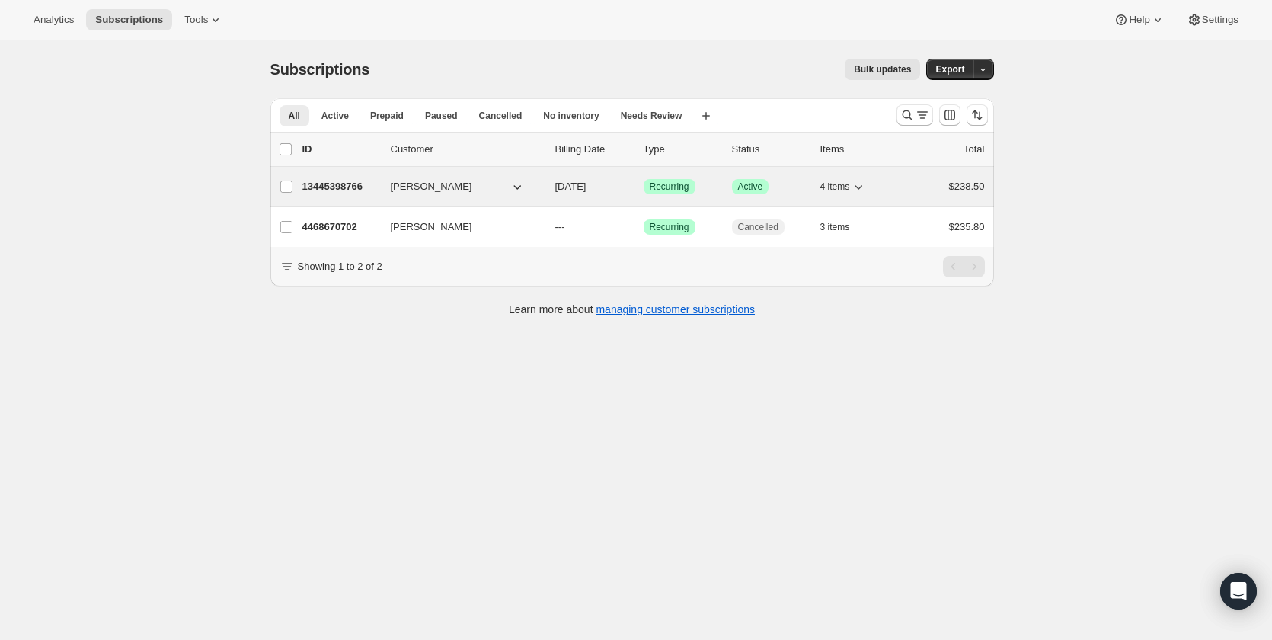
click at [478, 191] on button "[PERSON_NAME]" at bounding box center [458, 186] width 152 height 24
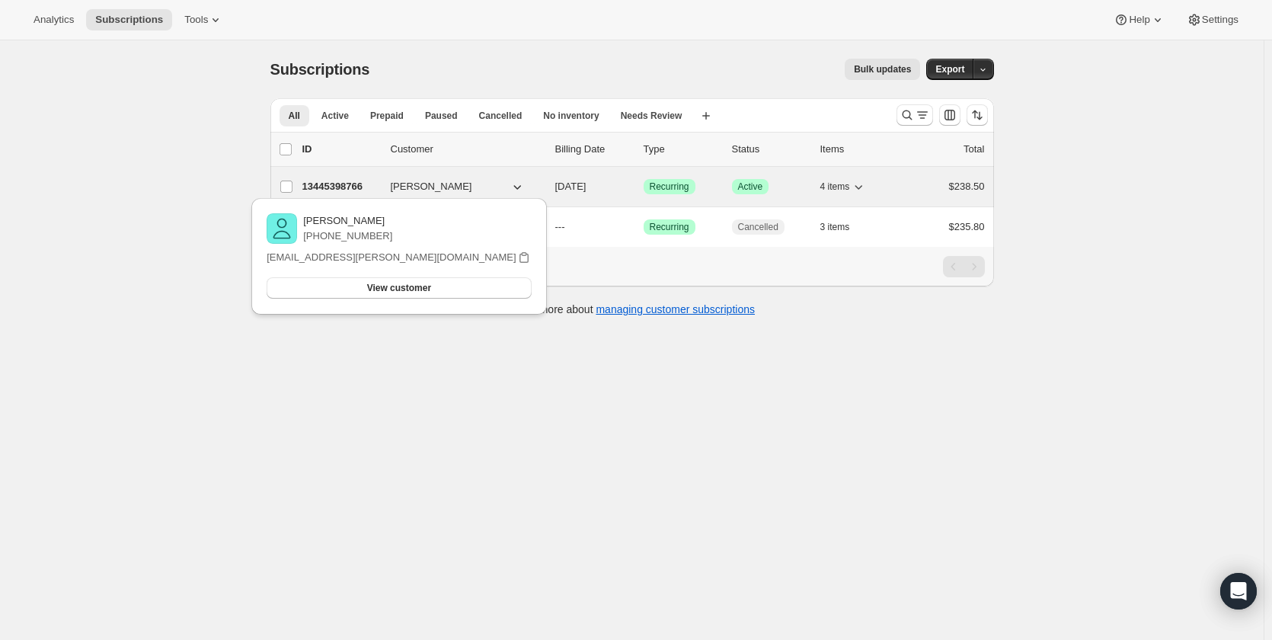
click at [437, 182] on span "[PERSON_NAME]" at bounding box center [431, 186] width 81 height 15
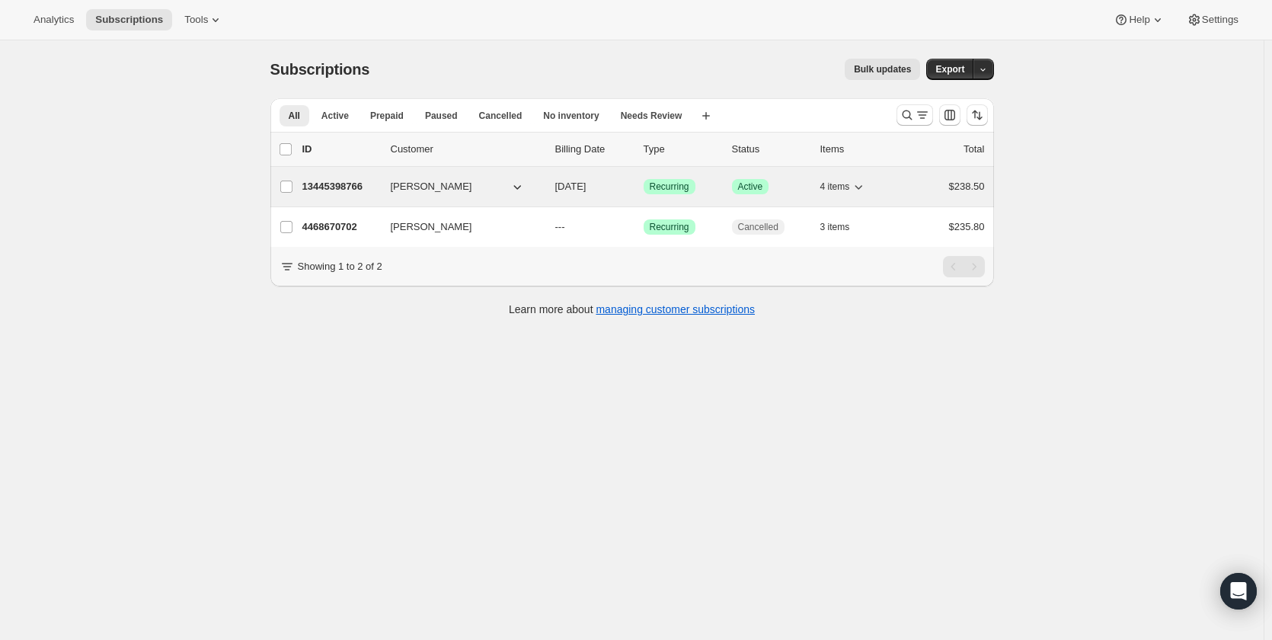
click at [413, 188] on span "[PERSON_NAME]" at bounding box center [431, 186] width 81 height 15
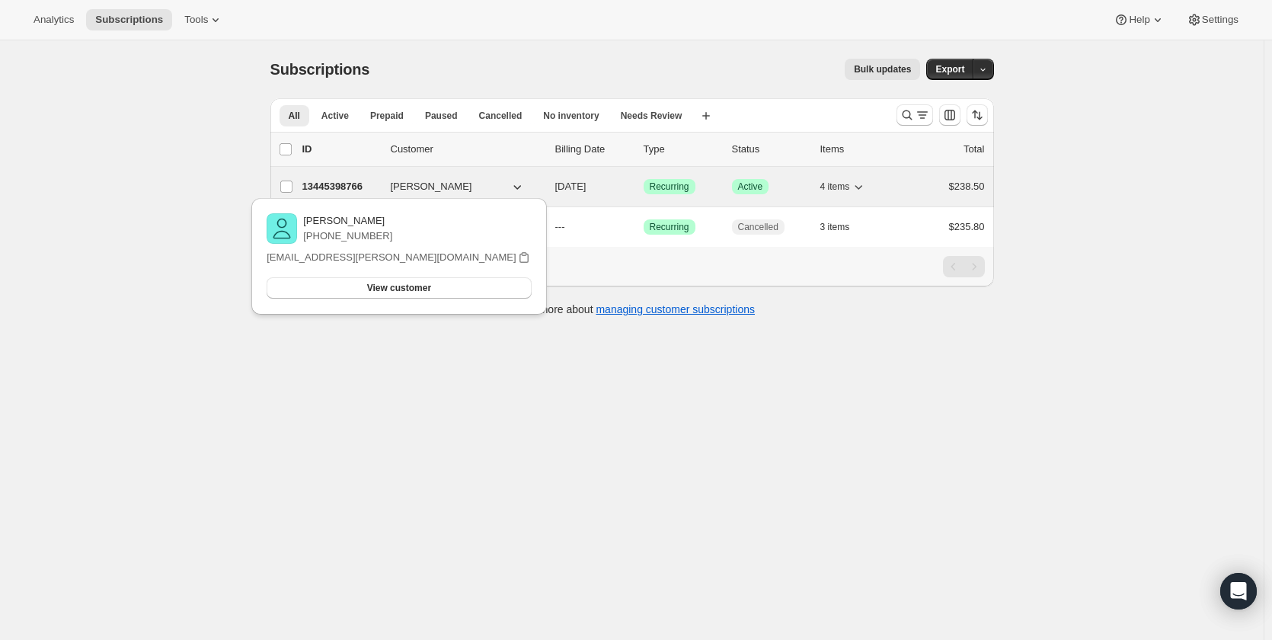
click at [348, 186] on p "13445398766" at bounding box center [340, 186] width 76 height 15
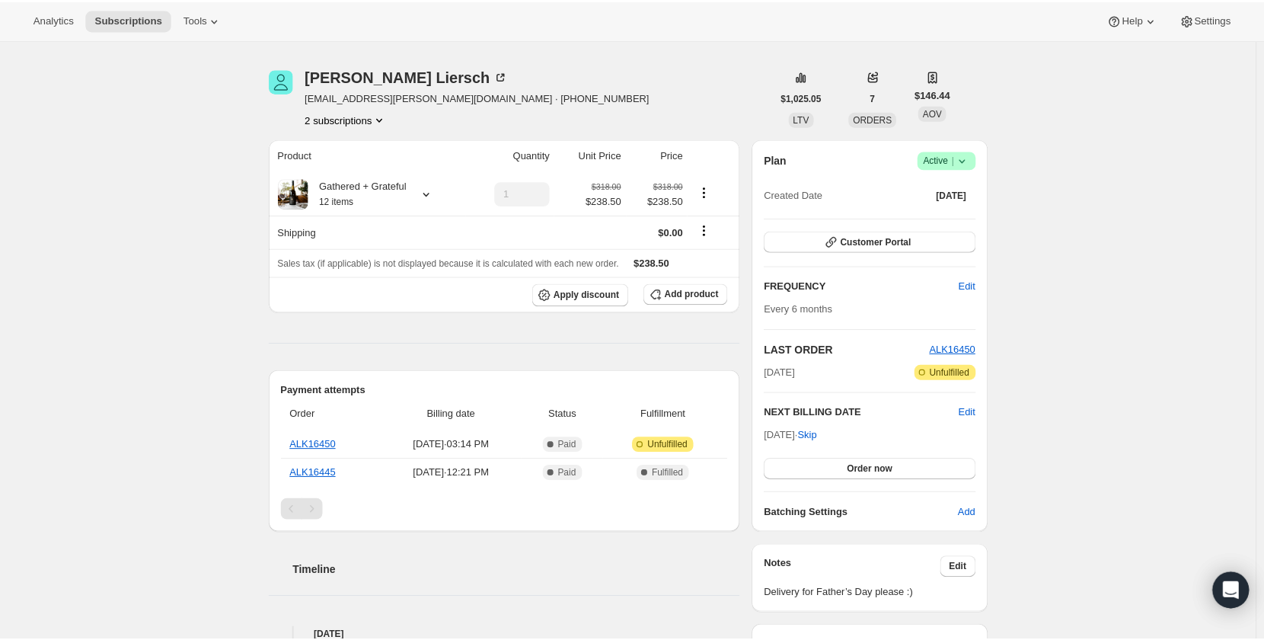
scroll to position [76, 0]
